Goal: Transaction & Acquisition: Purchase product/service

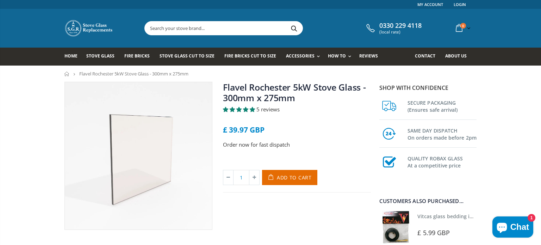
click at [349, 131] on div "£ 39.97 GBP" at bounding box center [297, 130] width 148 height 8
click at [133, 55] on span "Fire Bricks" at bounding box center [136, 56] width 25 height 6
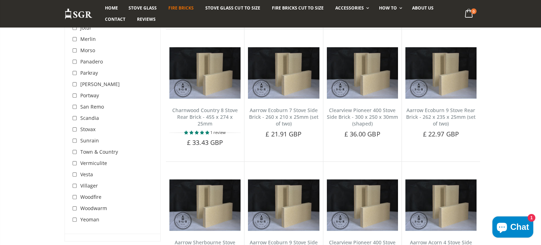
scroll to position [1324, 0]
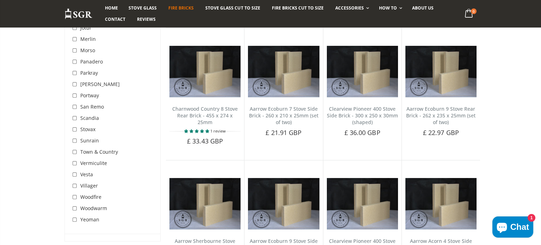
click at [89, 94] on span "Portway" at bounding box center [89, 95] width 19 height 7
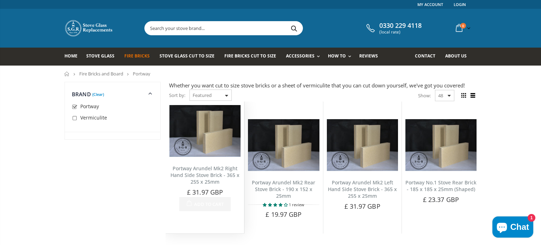
click at [221, 225] on li "Portway Arundel Mk2 Right Hand Side Stove Brick - 365 x 255 x 25mm No reviews P…" at bounding box center [204, 167] width 79 height 132
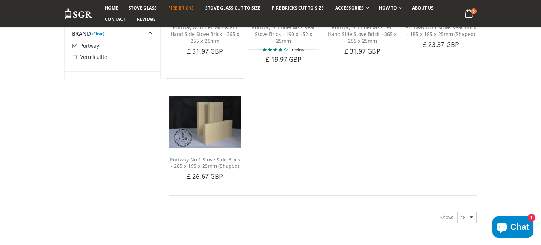
scroll to position [611, 0]
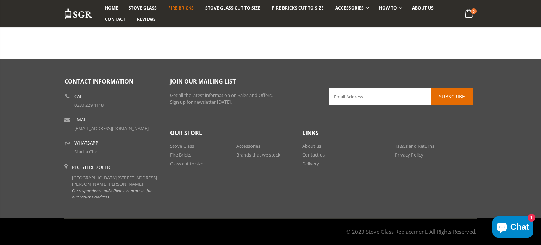
click at [27, 78] on div "Contact Information Call [PHONE_NUMBER] Email [EMAIL_ADDRESS][DOMAIN_NAME] What…" at bounding box center [270, 138] width 541 height 159
